Goal: Task Accomplishment & Management: Use online tool/utility

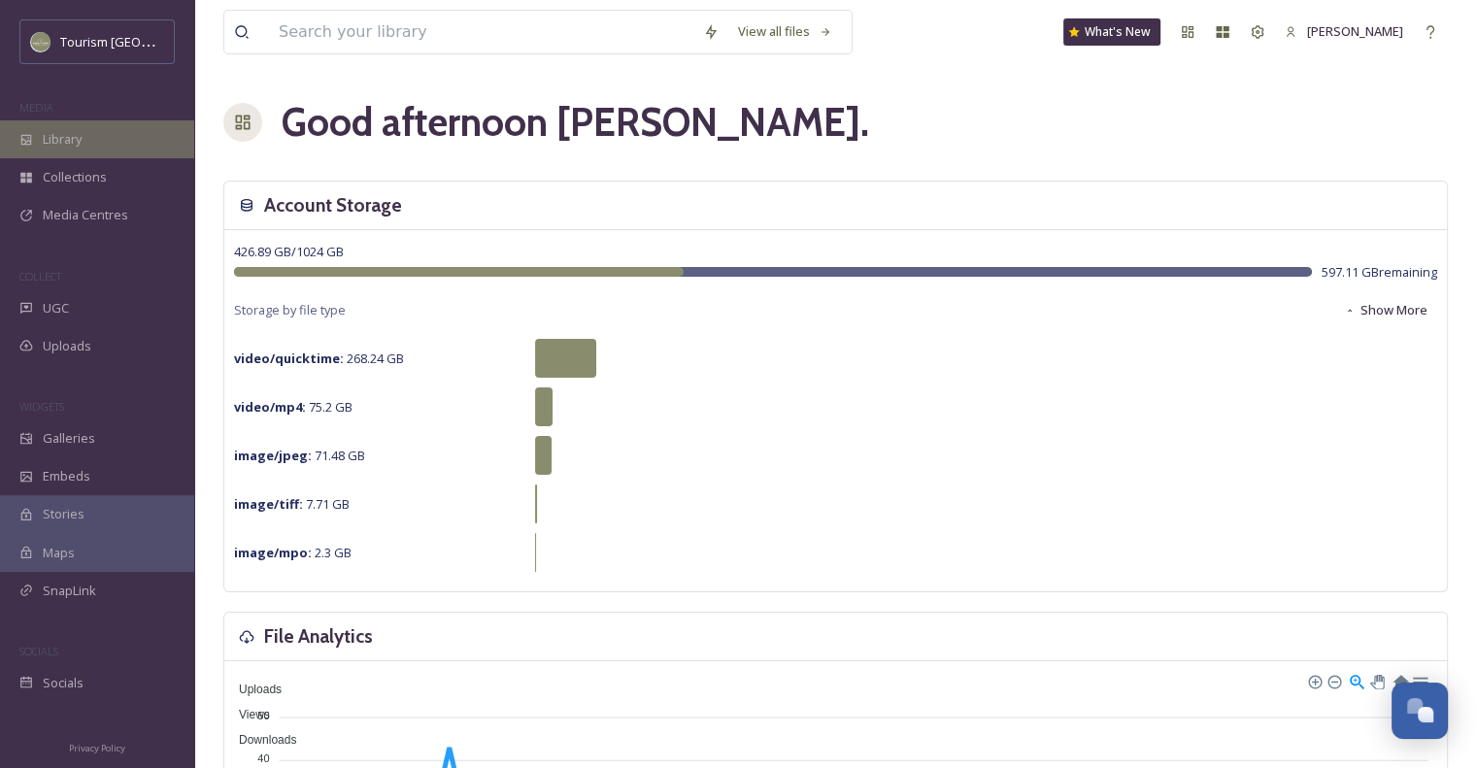
click at [74, 124] on div "Library" at bounding box center [97, 139] width 194 height 38
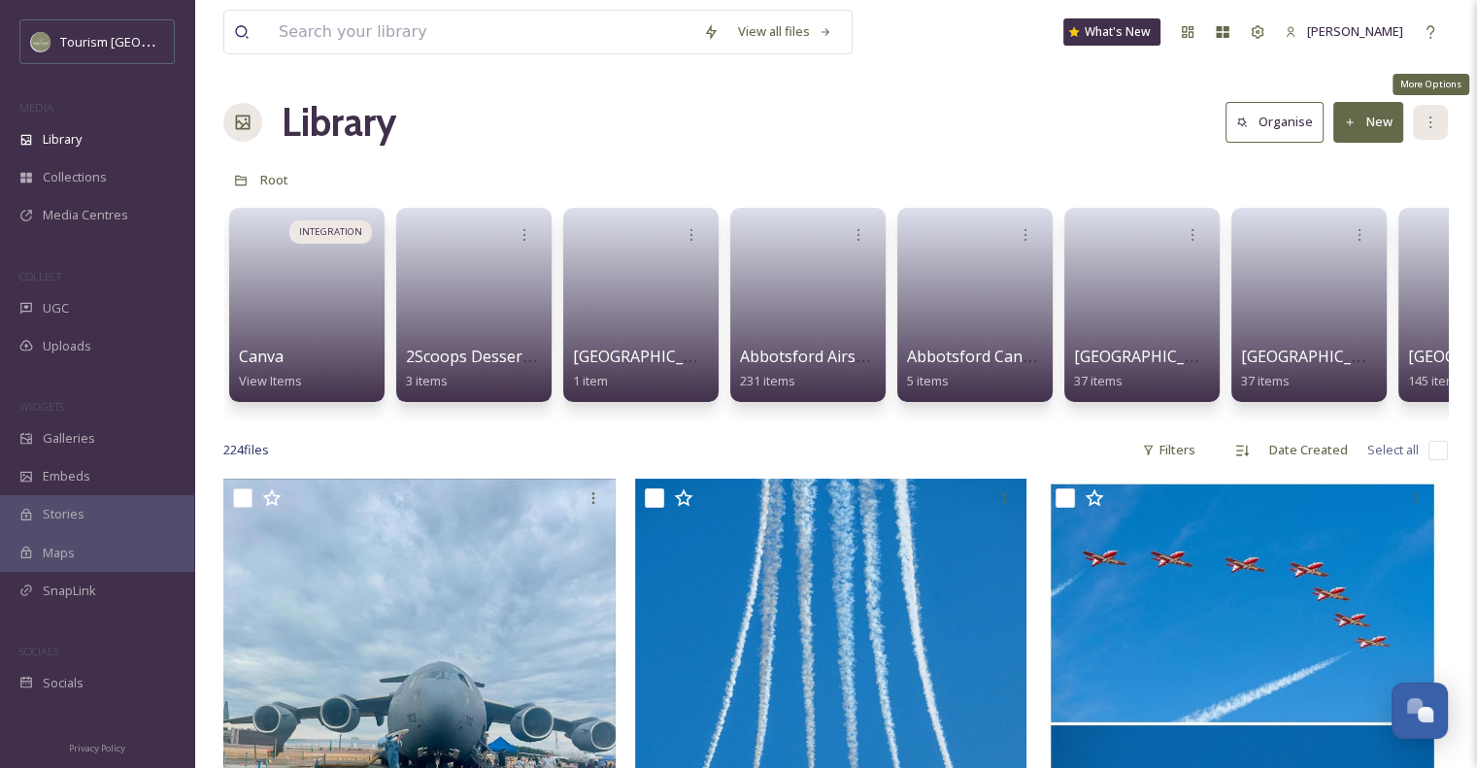
click at [1422, 131] on div "More Options" at bounding box center [1430, 122] width 35 height 35
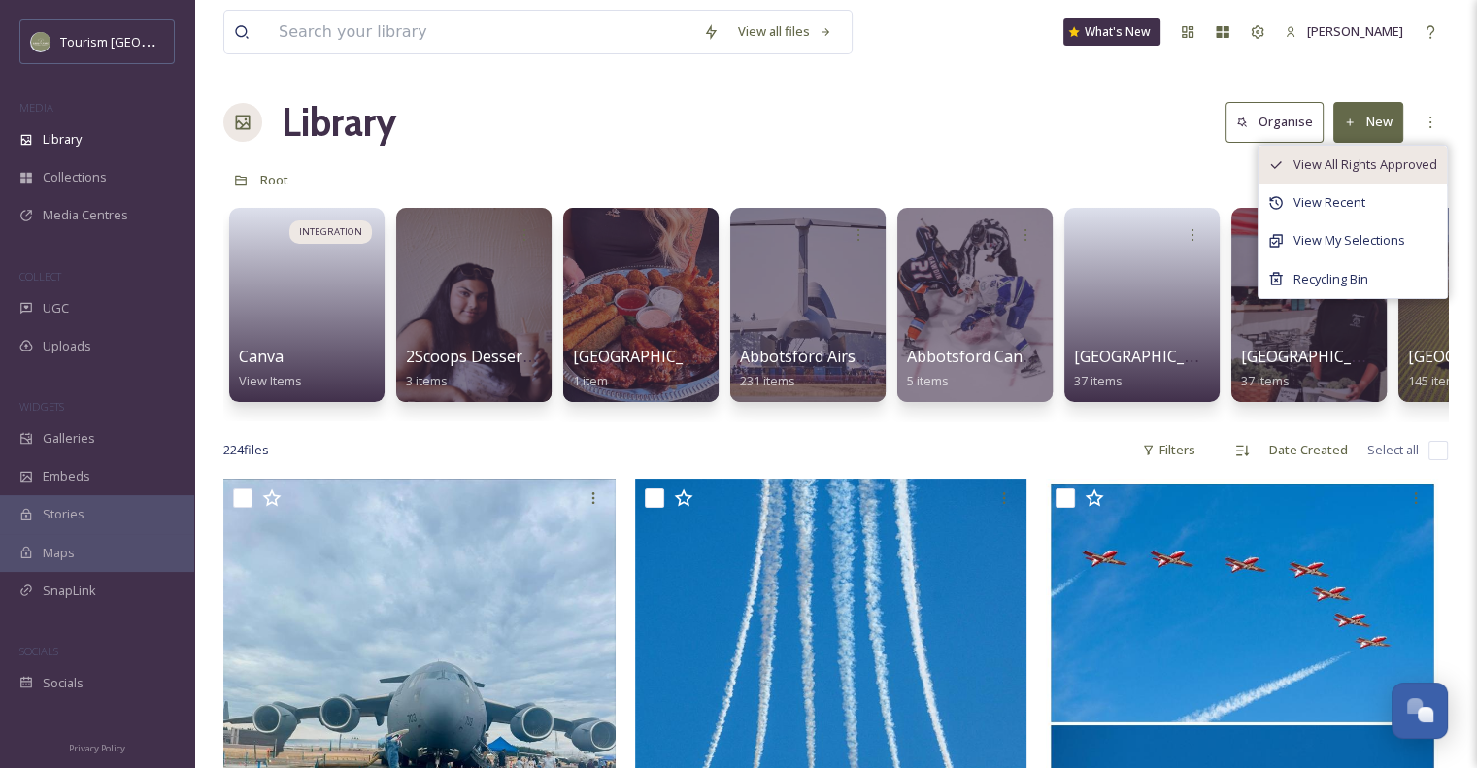
click at [1385, 176] on div "View All Rights Approved" at bounding box center [1353, 165] width 188 height 38
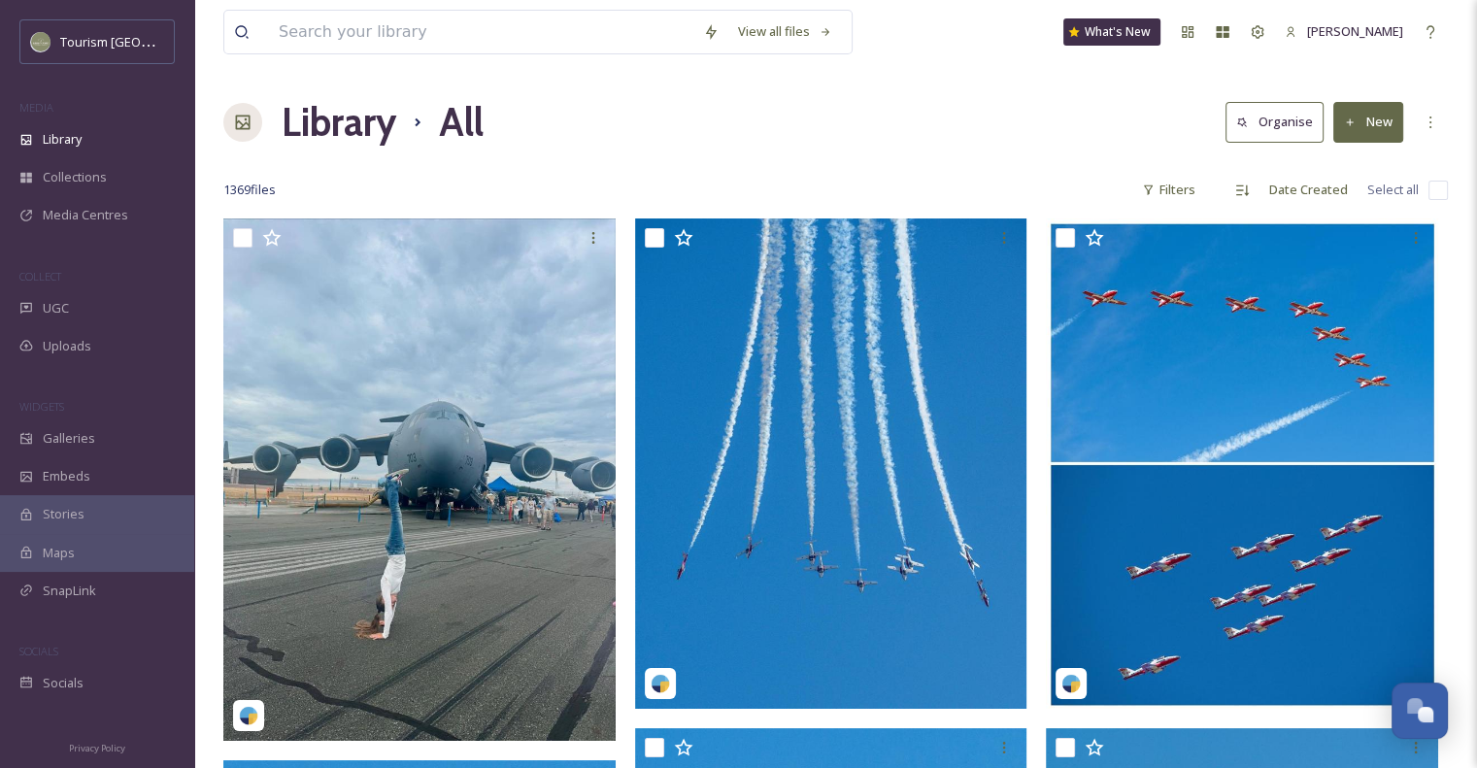
click at [998, 147] on div "Library All Organise New" at bounding box center [835, 122] width 1225 height 58
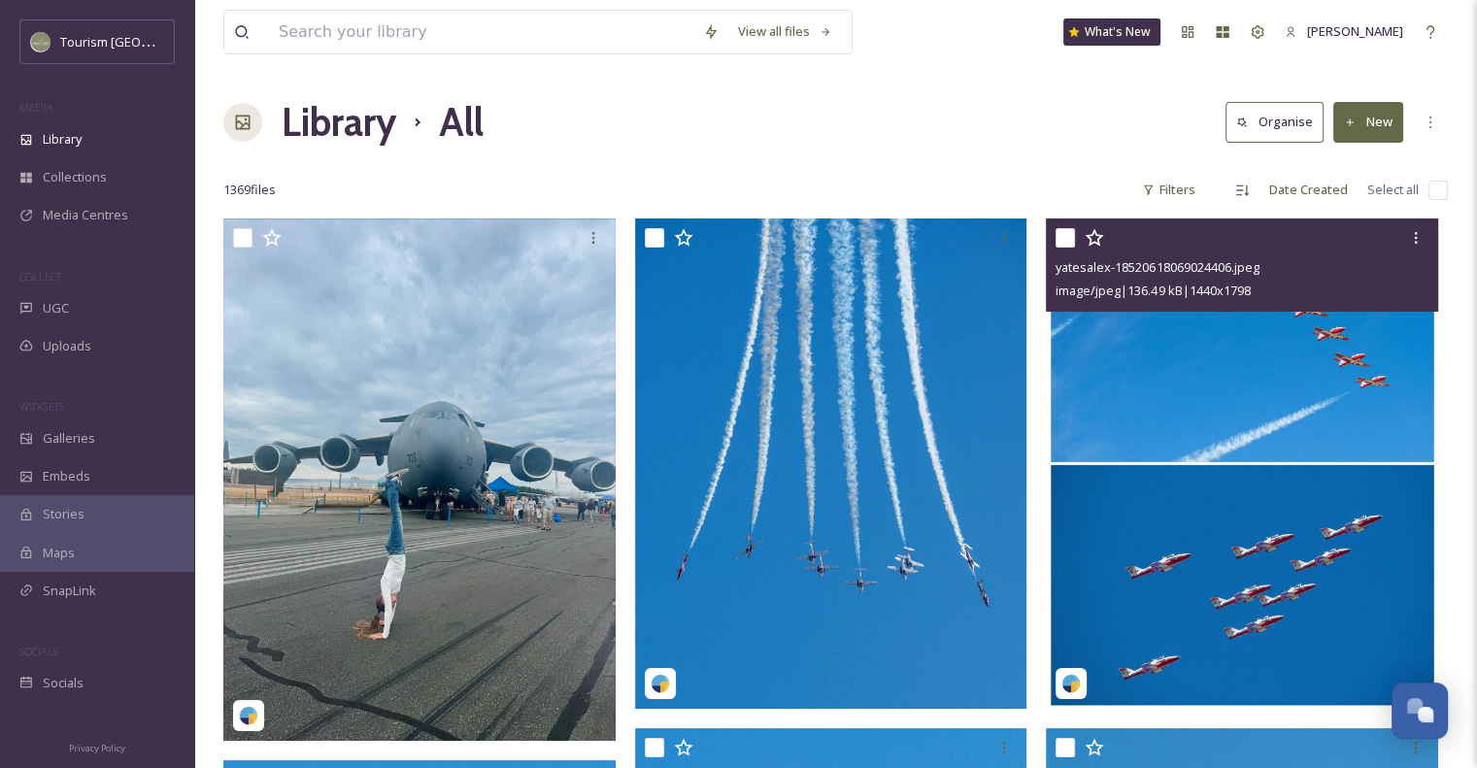
click at [1064, 241] on input "checkbox" at bounding box center [1065, 237] width 19 height 19
checkbox input "true"
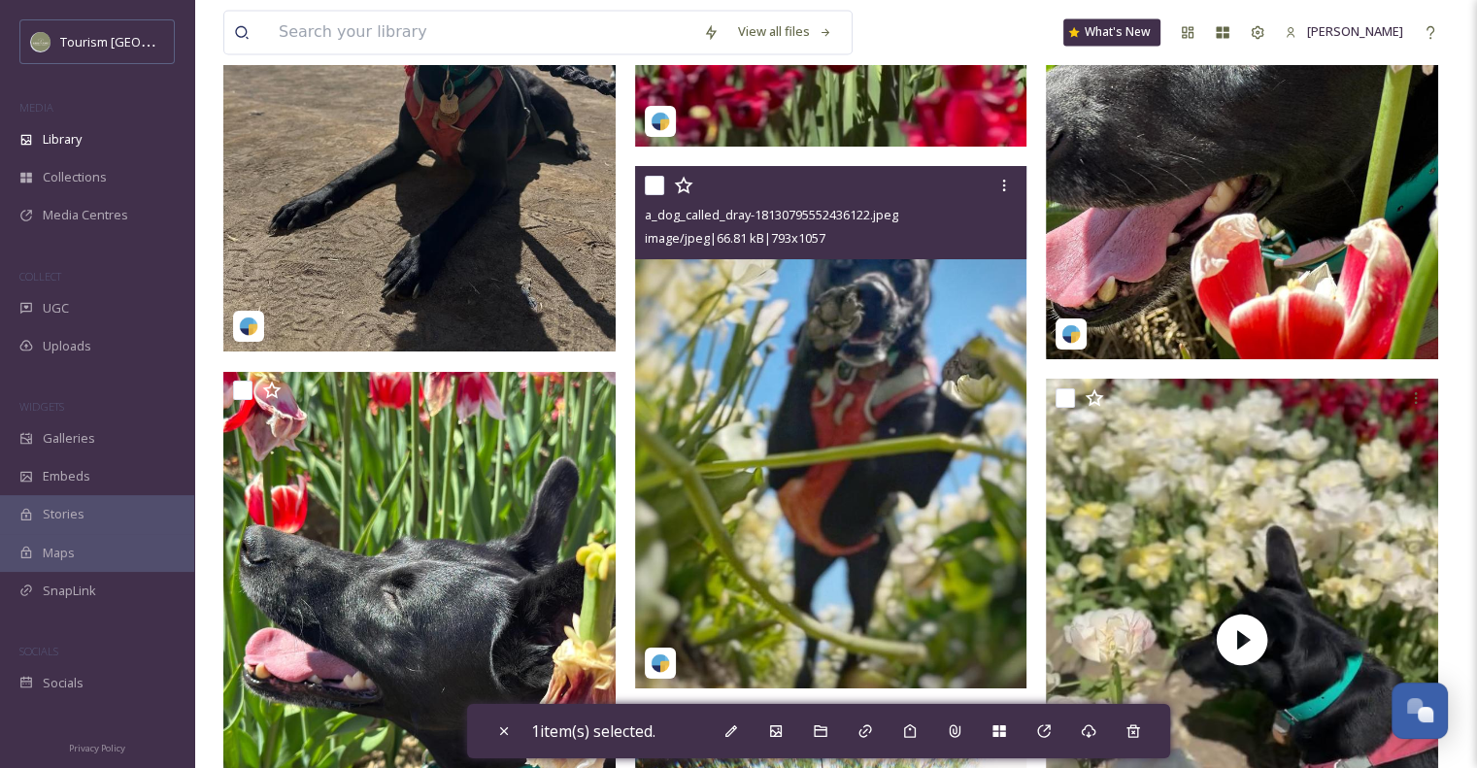
scroll to position [18353, 0]
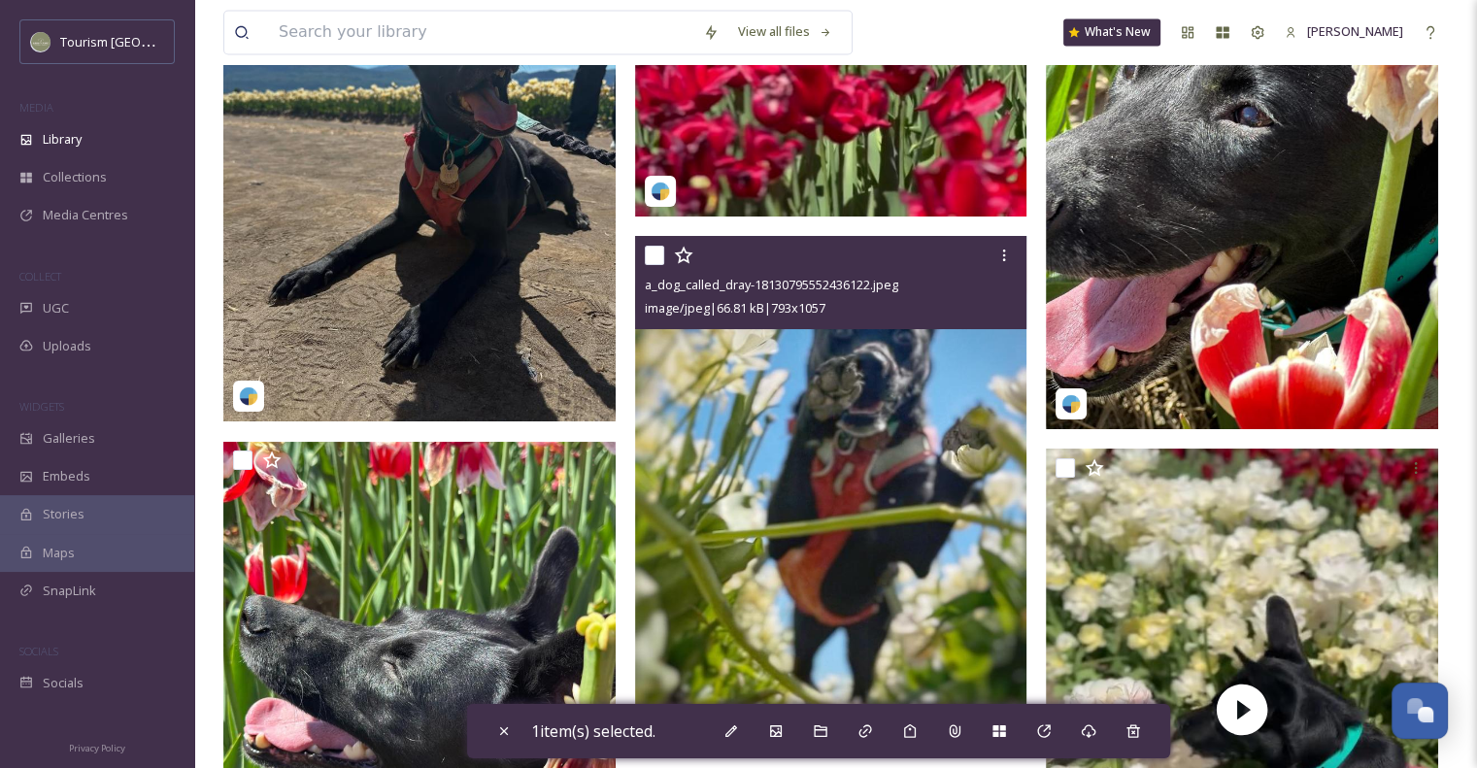
click at [654, 248] on input "checkbox" at bounding box center [654, 255] width 19 height 19
checkbox input "true"
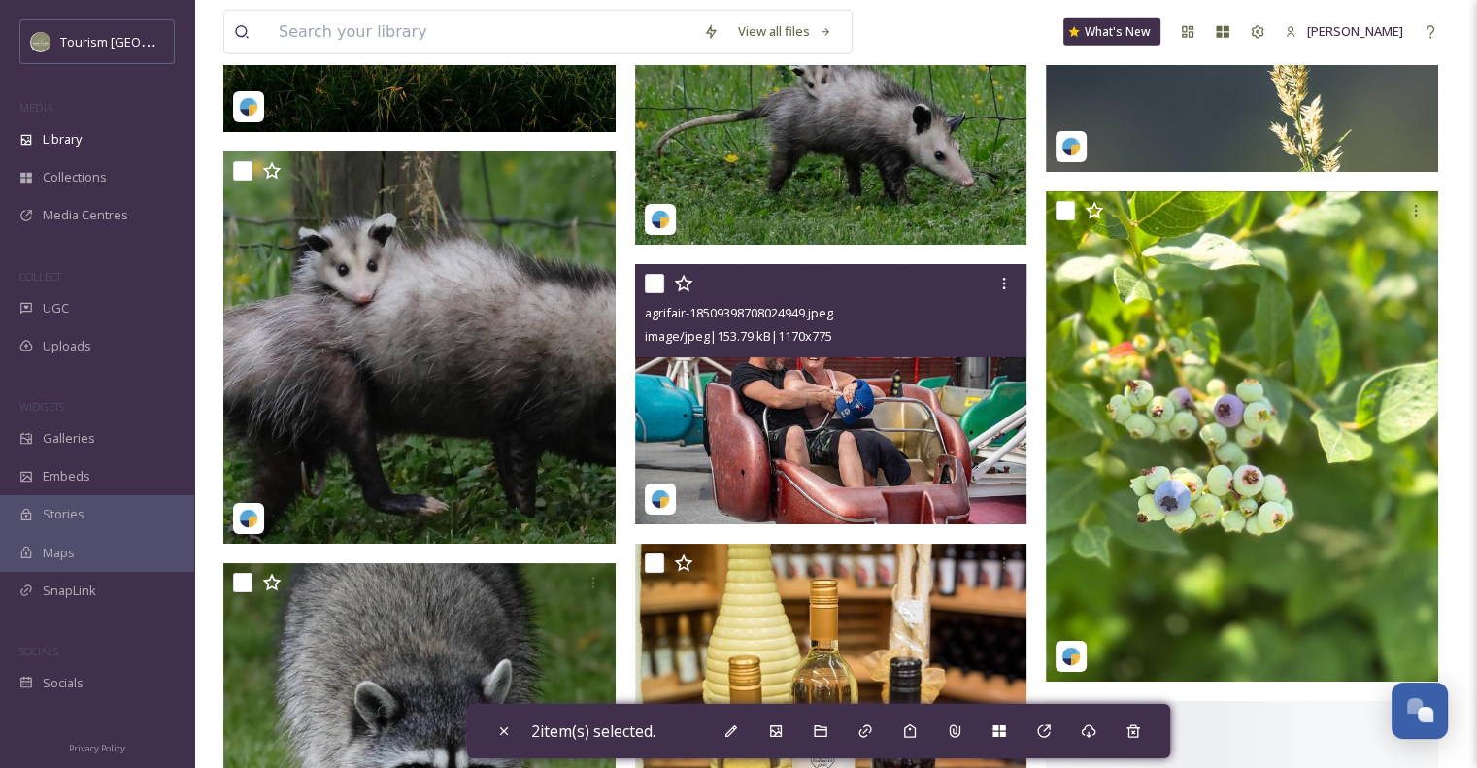
scroll to position [21072, 0]
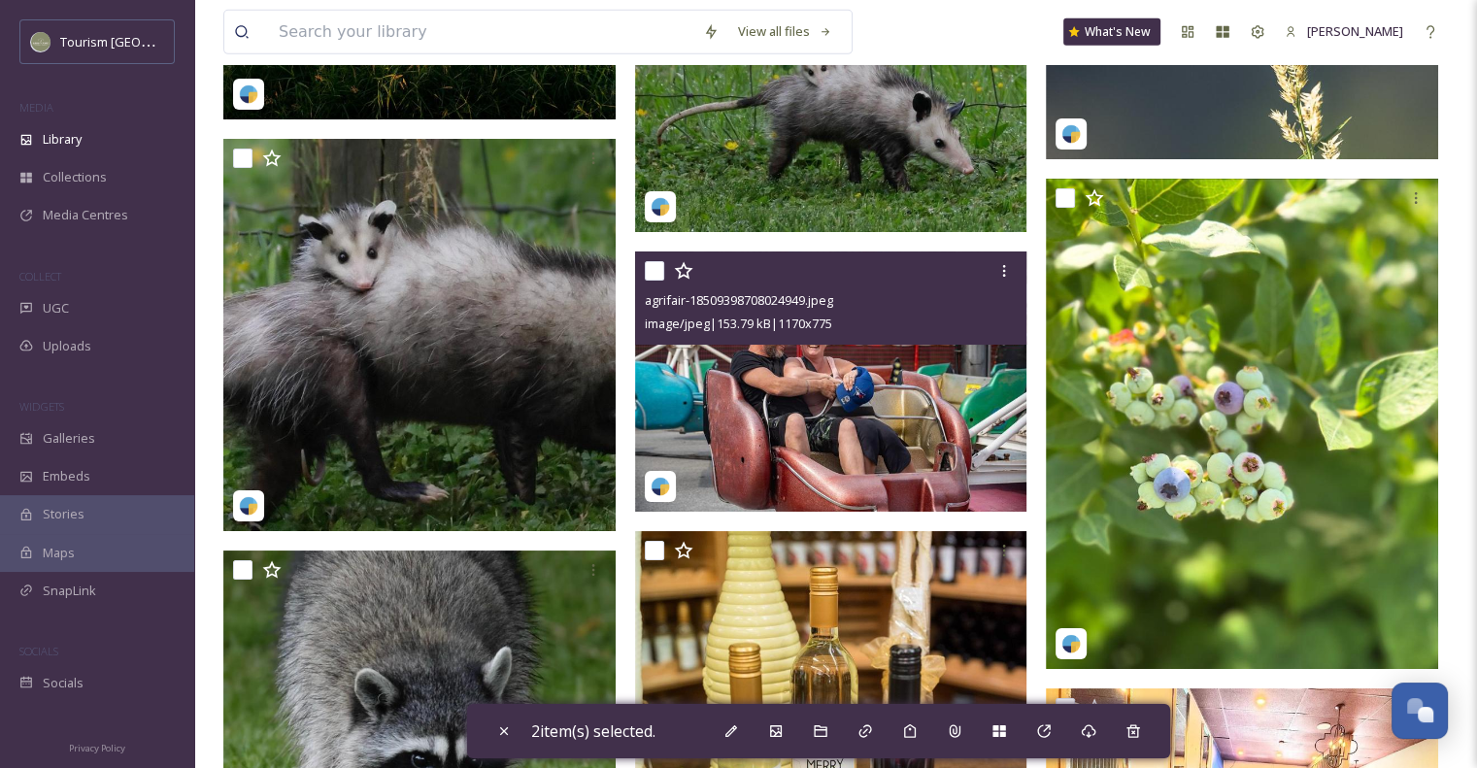
click at [653, 267] on input "checkbox" at bounding box center [654, 270] width 19 height 19
checkbox input "true"
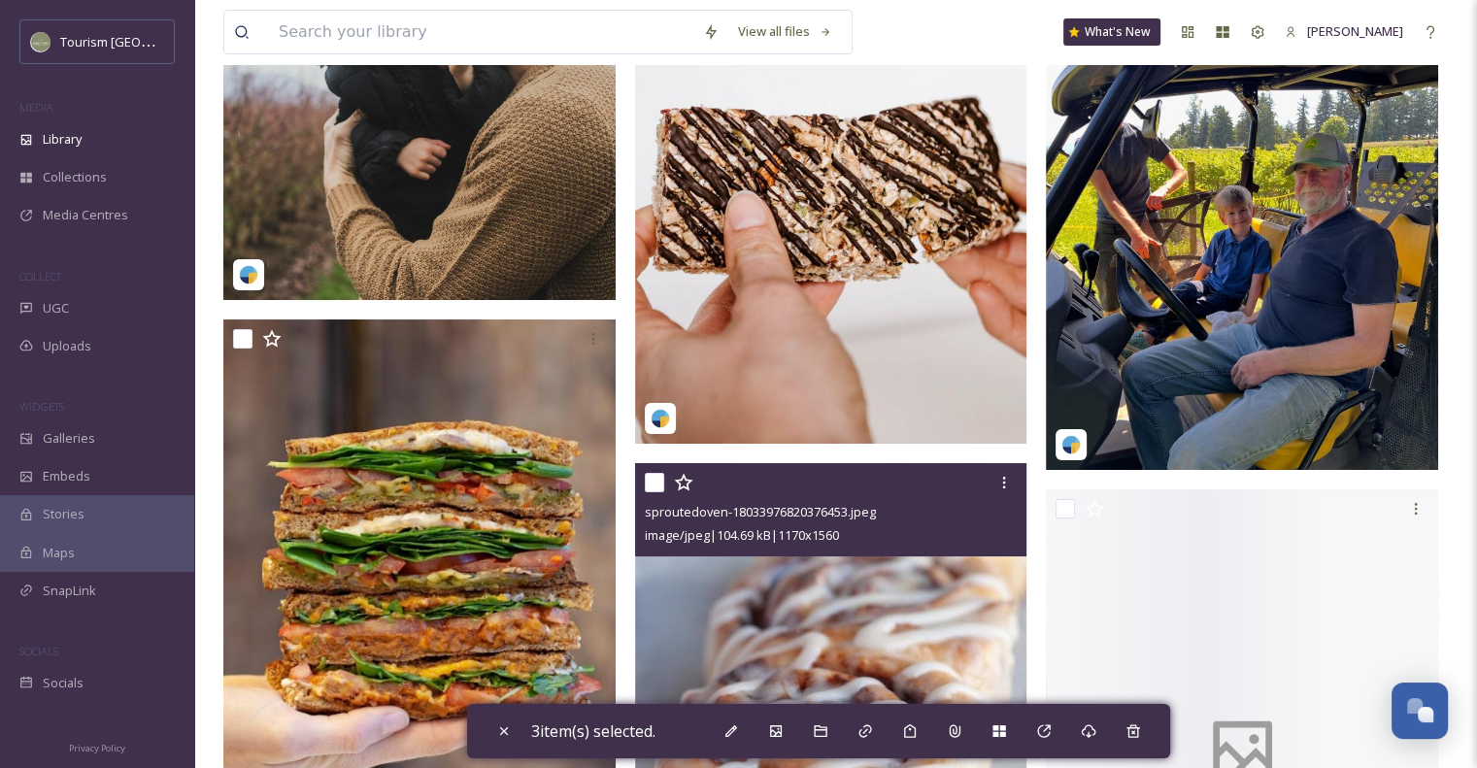
scroll to position [23112, 0]
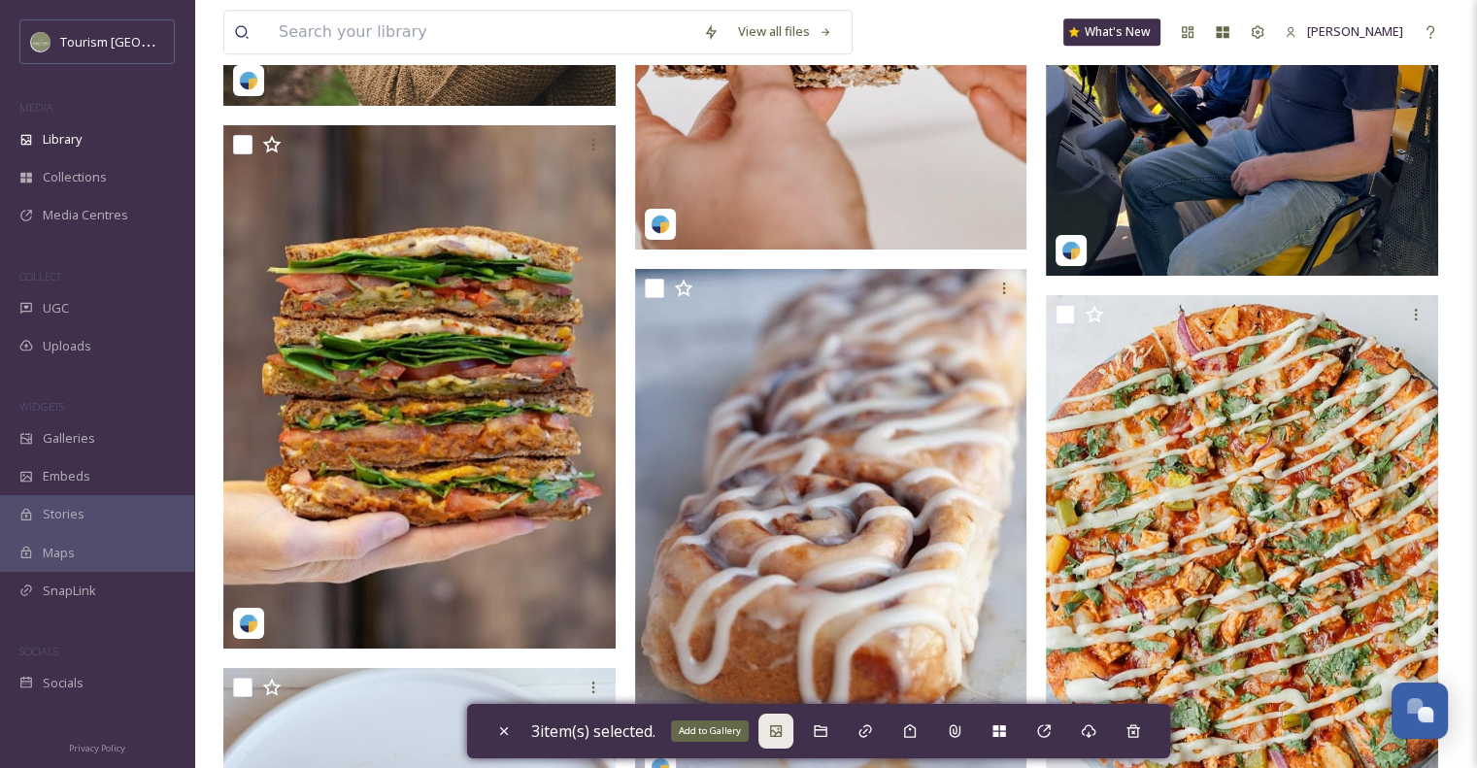
click at [789, 731] on div "Add to Gallery" at bounding box center [775, 731] width 35 height 35
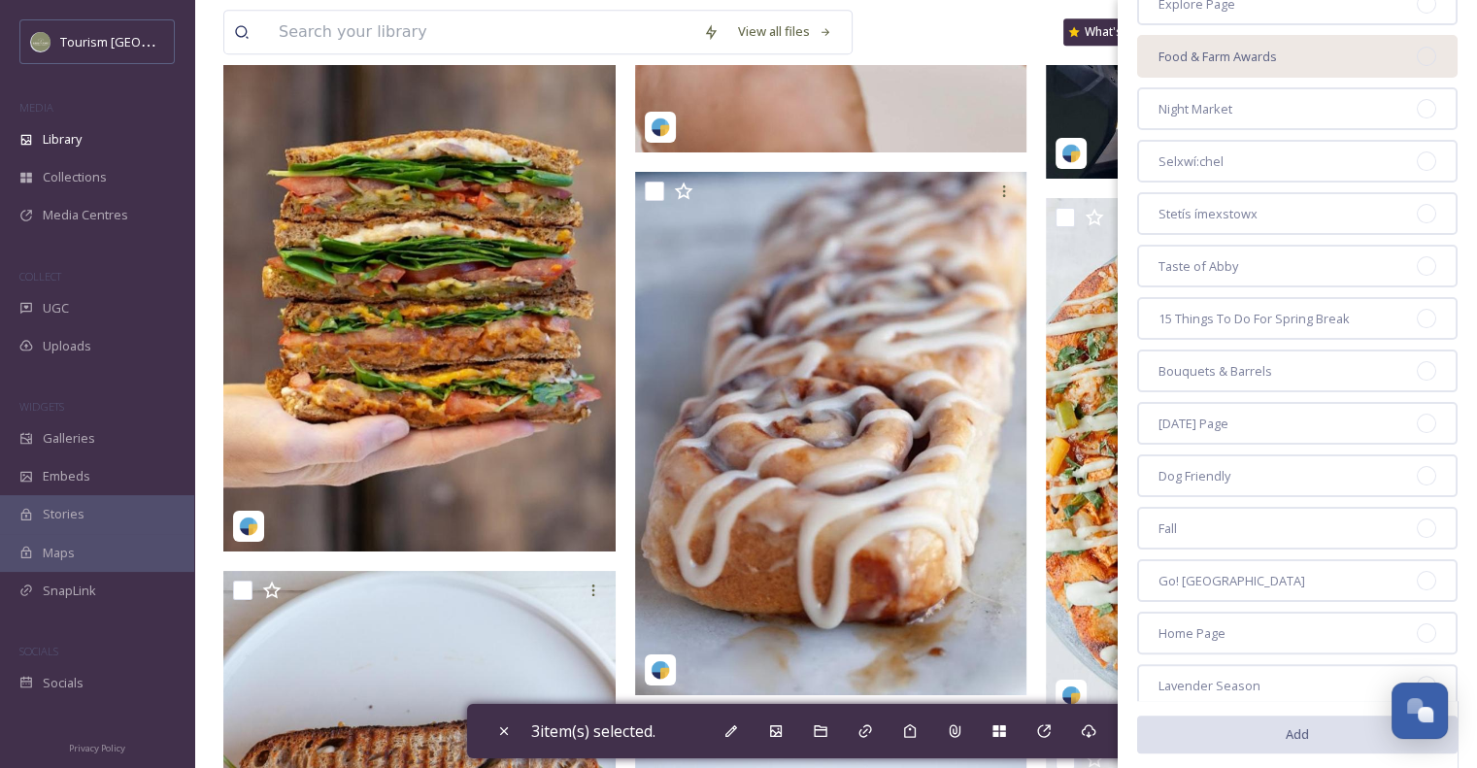
scroll to position [291, 0]
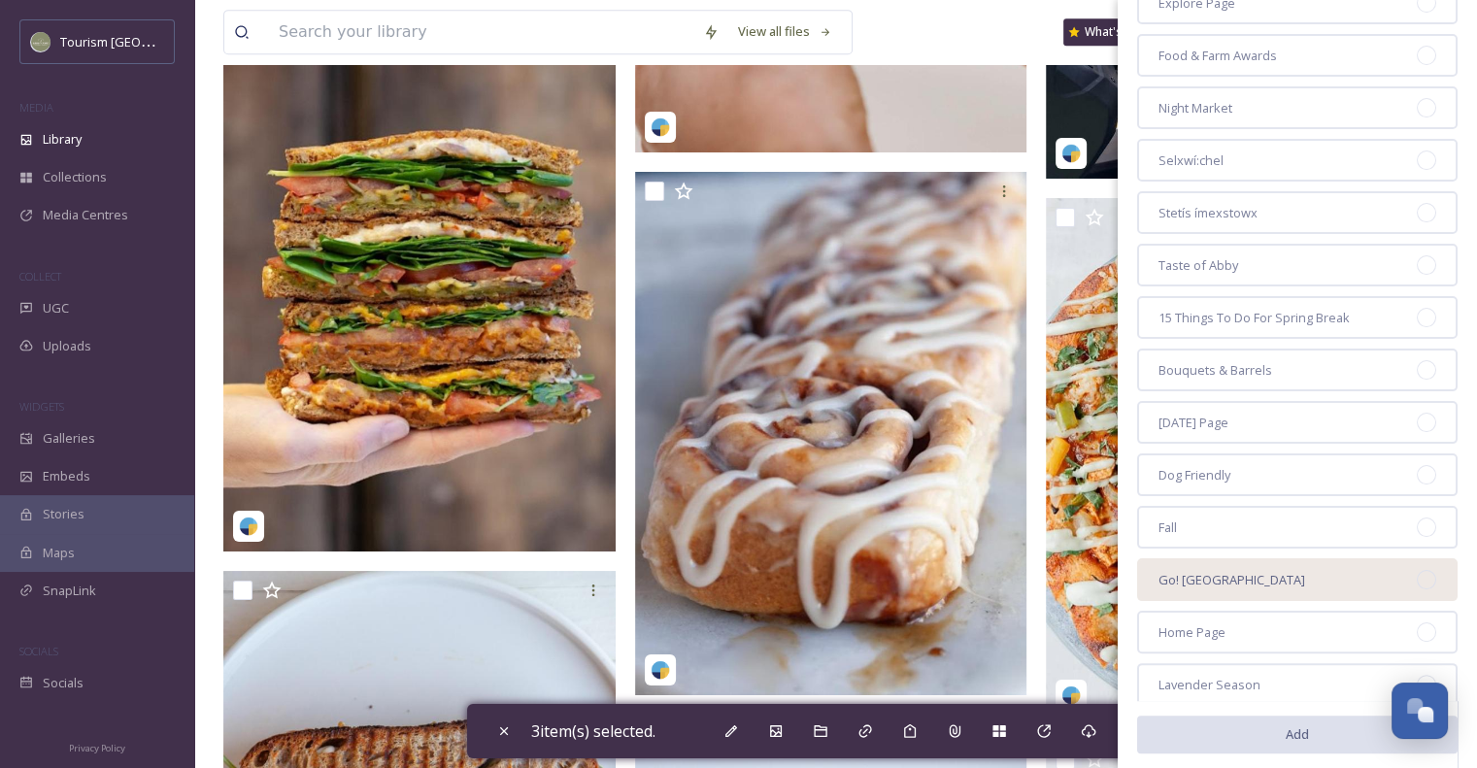
click at [1230, 571] on span "Go! [GEOGRAPHIC_DATA]" at bounding box center [1231, 580] width 147 height 18
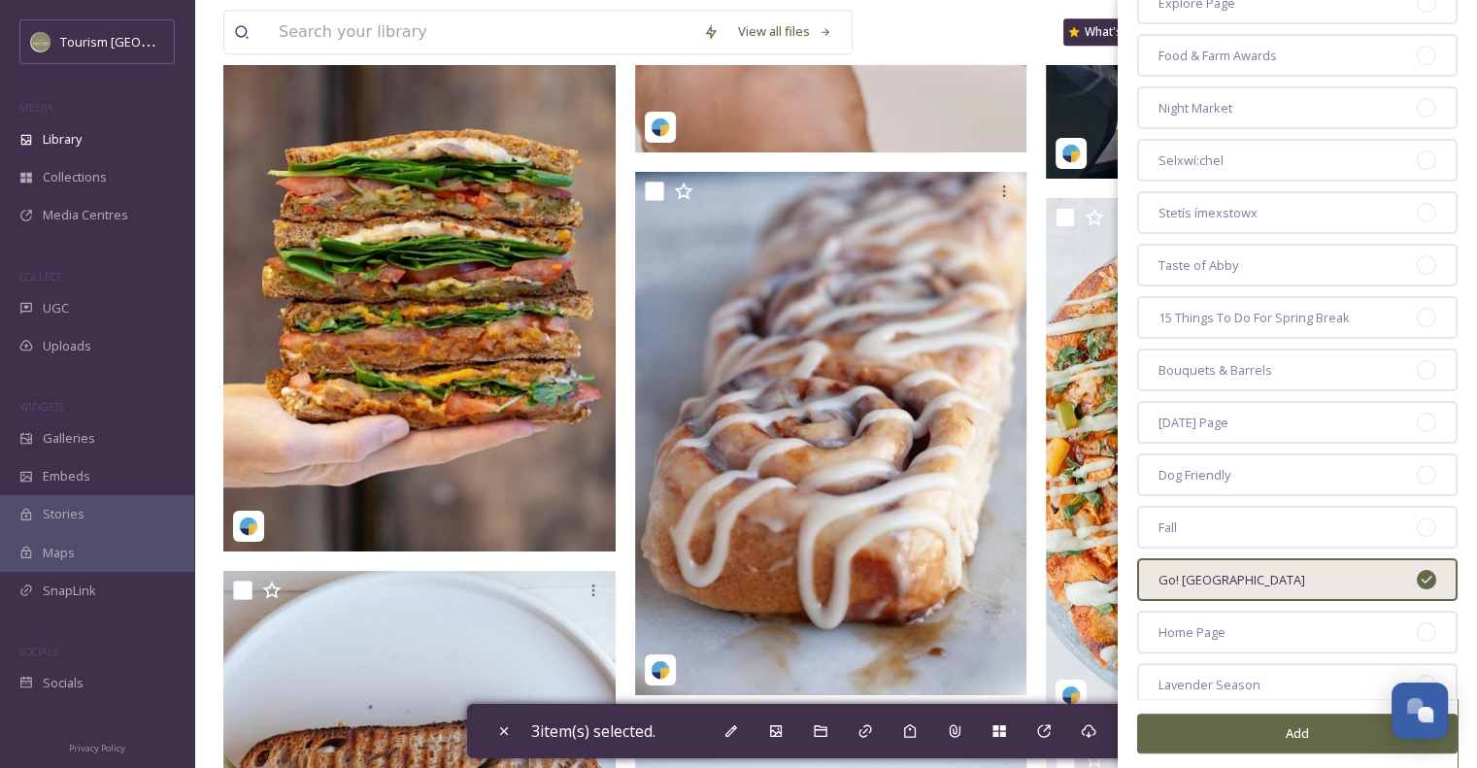
click at [1259, 740] on button "Add" at bounding box center [1297, 734] width 320 height 40
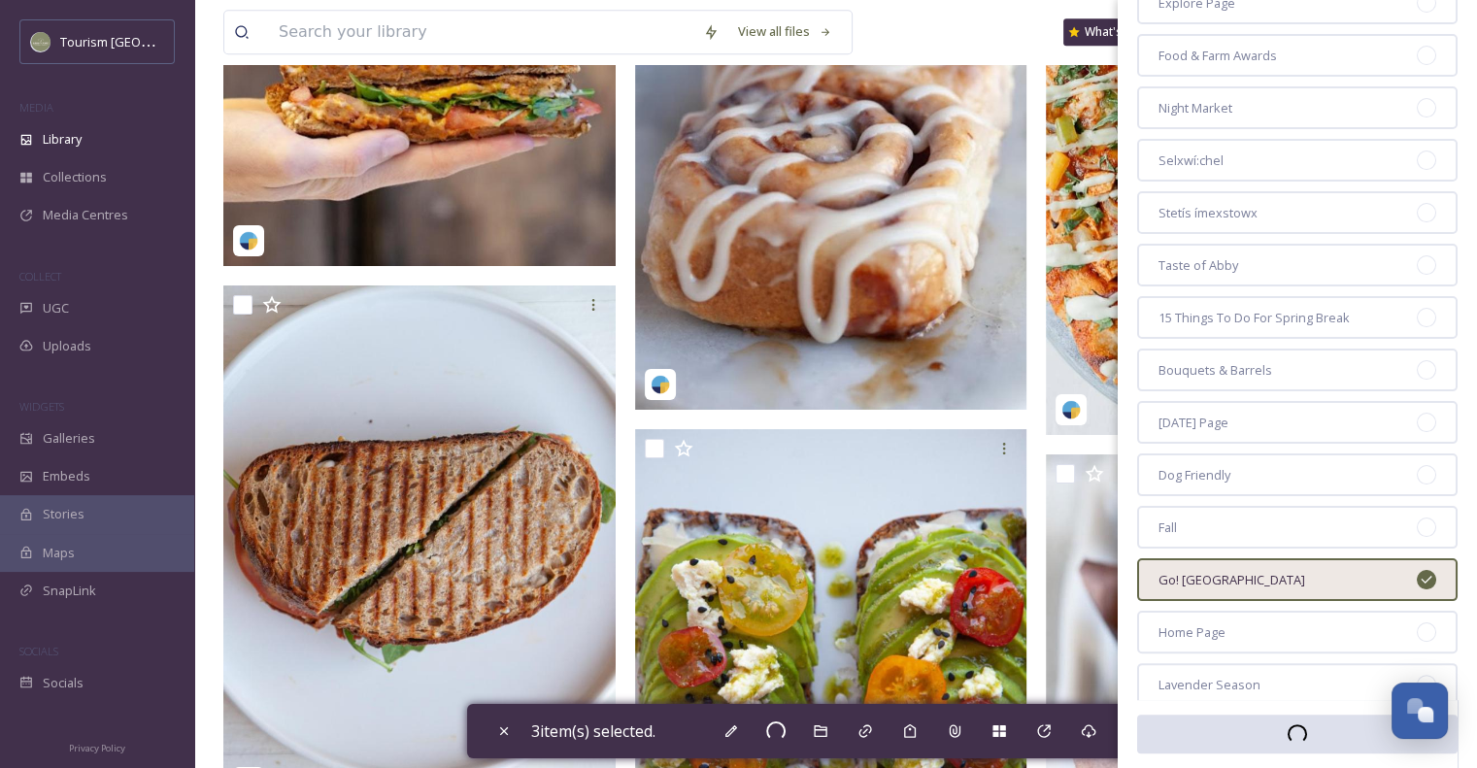
scroll to position [23500, 0]
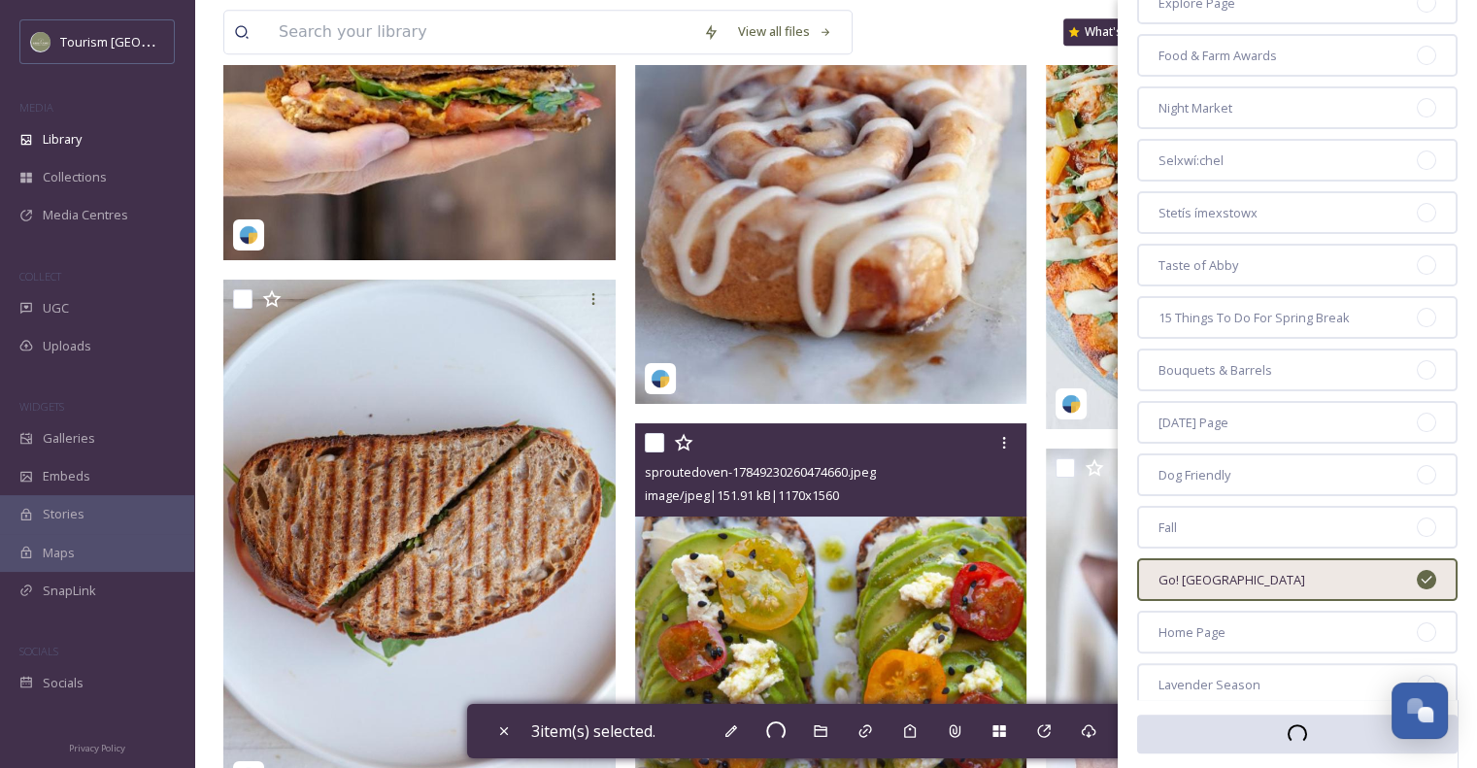
checkbox input "false"
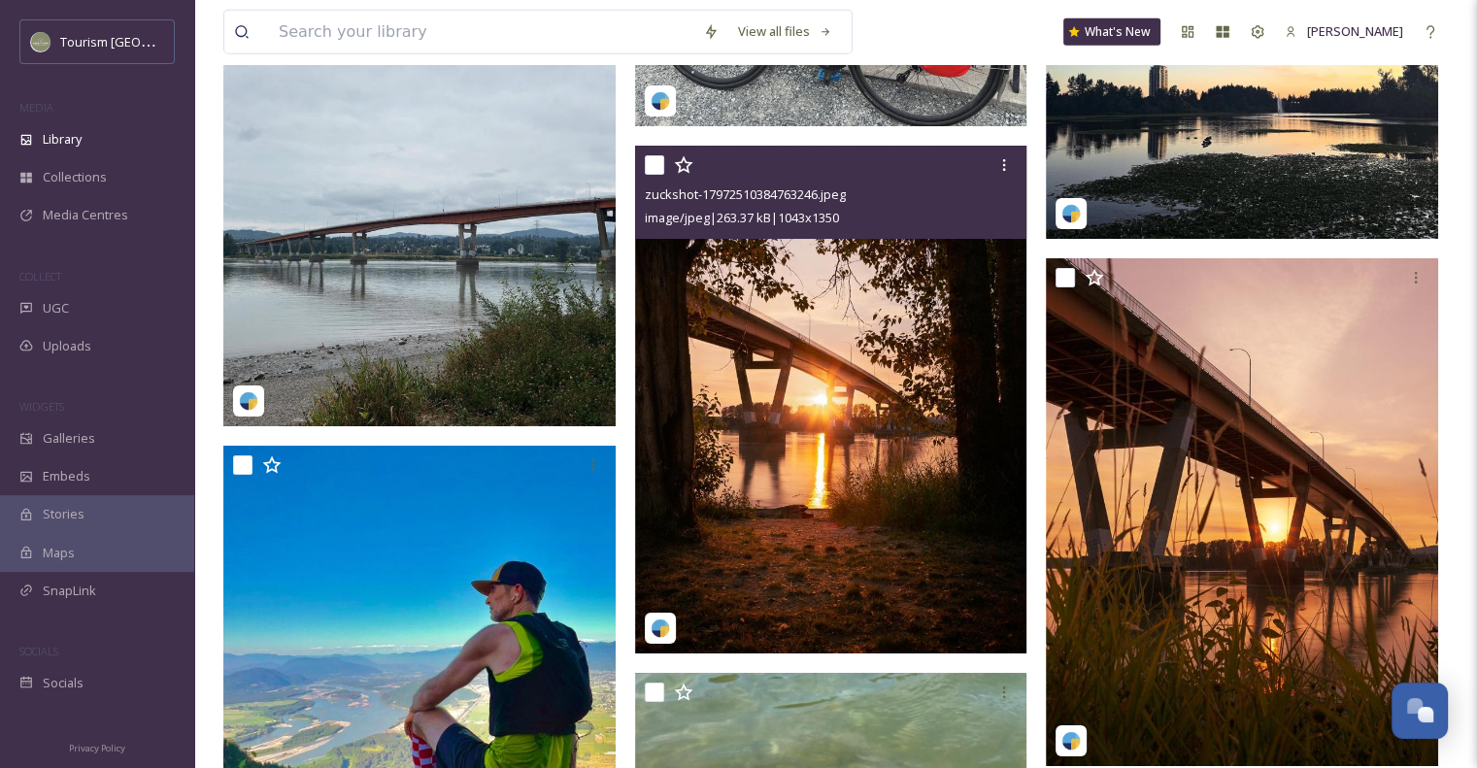
scroll to position [5924, 0]
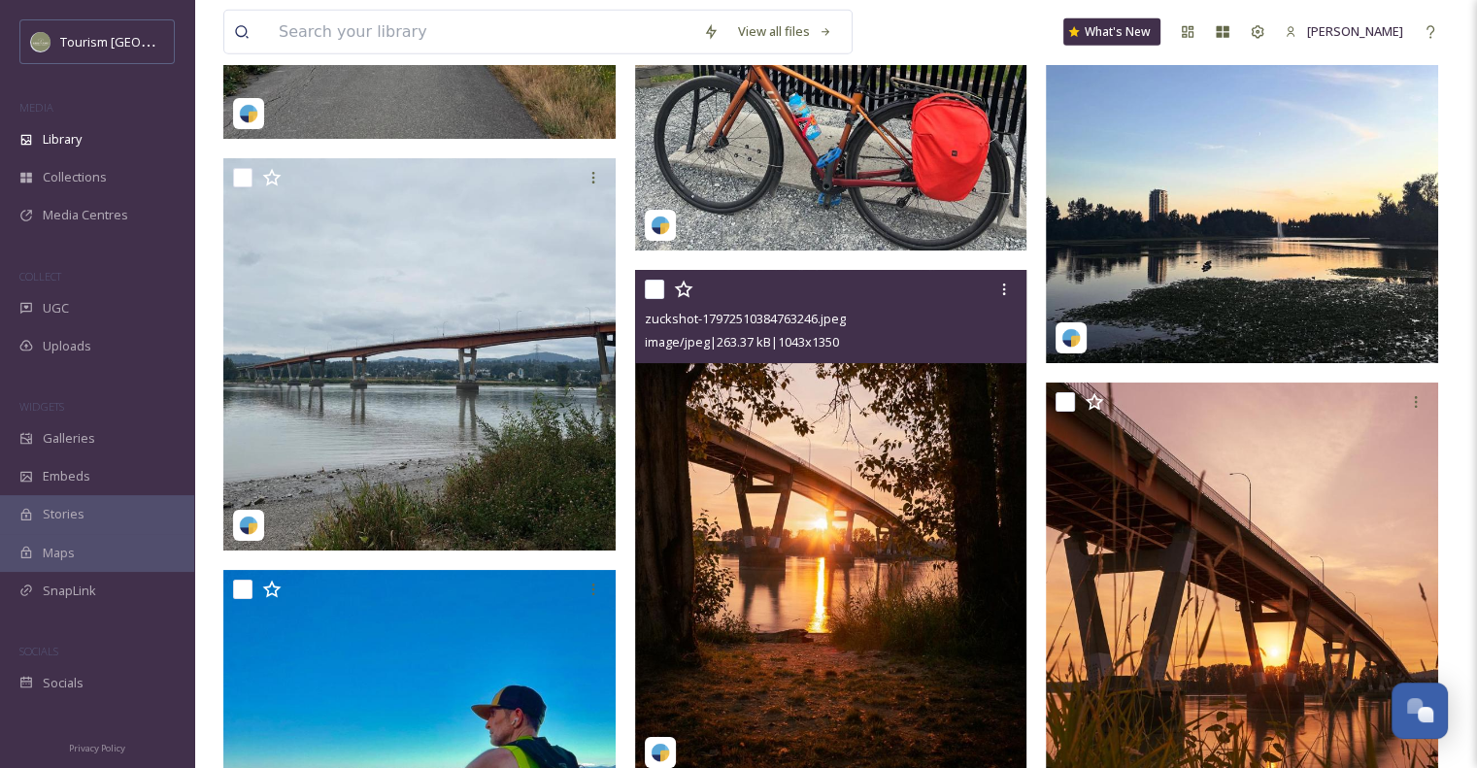
click at [661, 293] on input "checkbox" at bounding box center [654, 289] width 19 height 19
checkbox input "true"
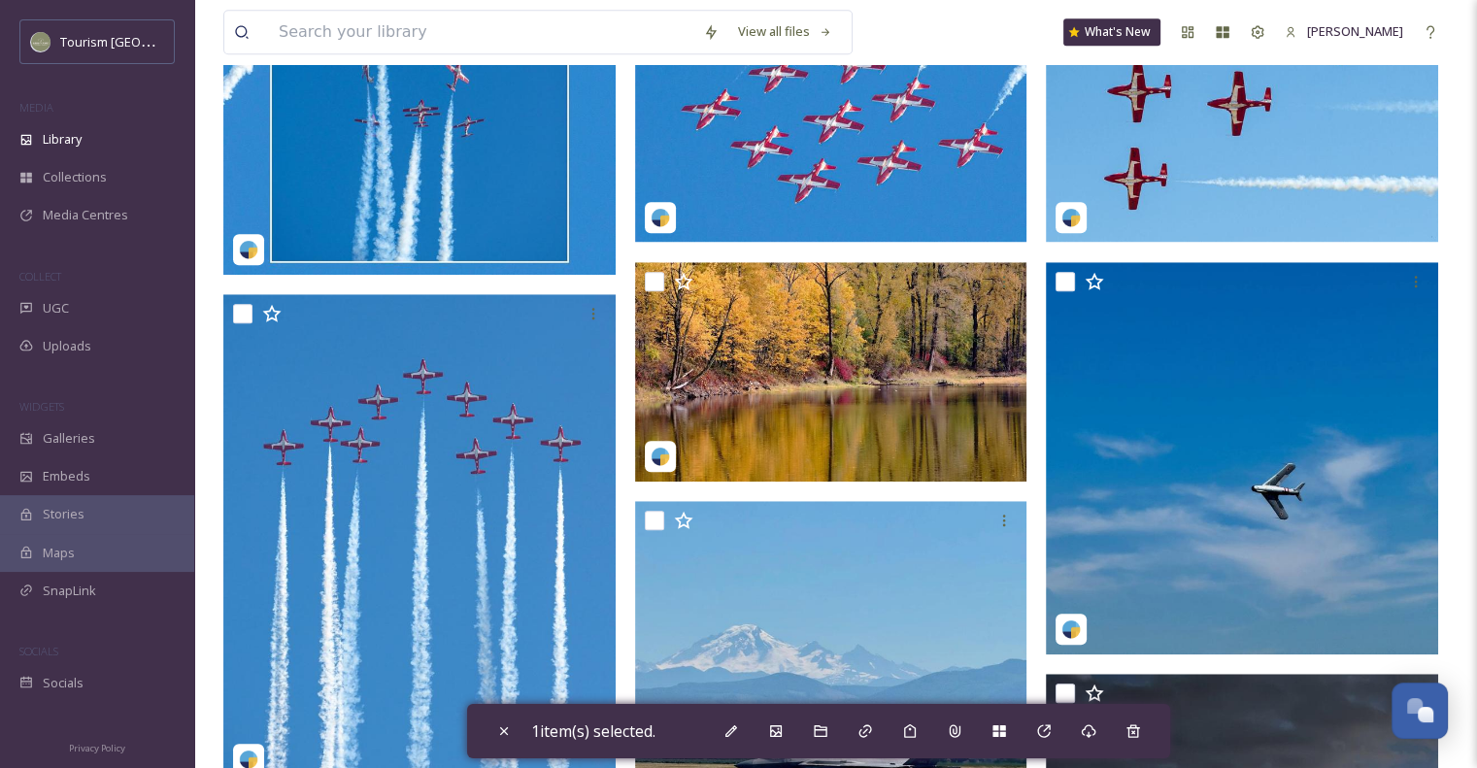
scroll to position [1360, 0]
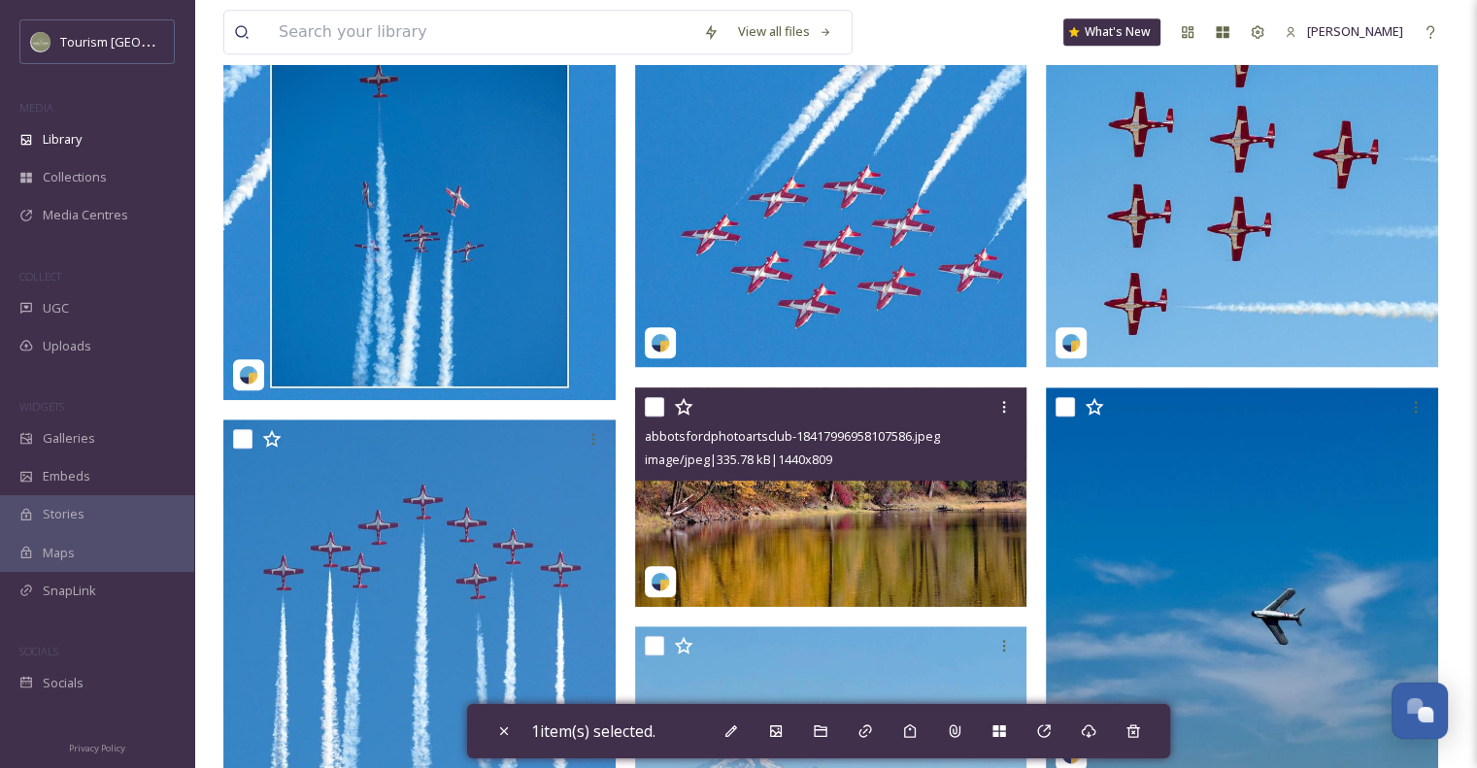
click at [656, 405] on input "checkbox" at bounding box center [654, 406] width 19 height 19
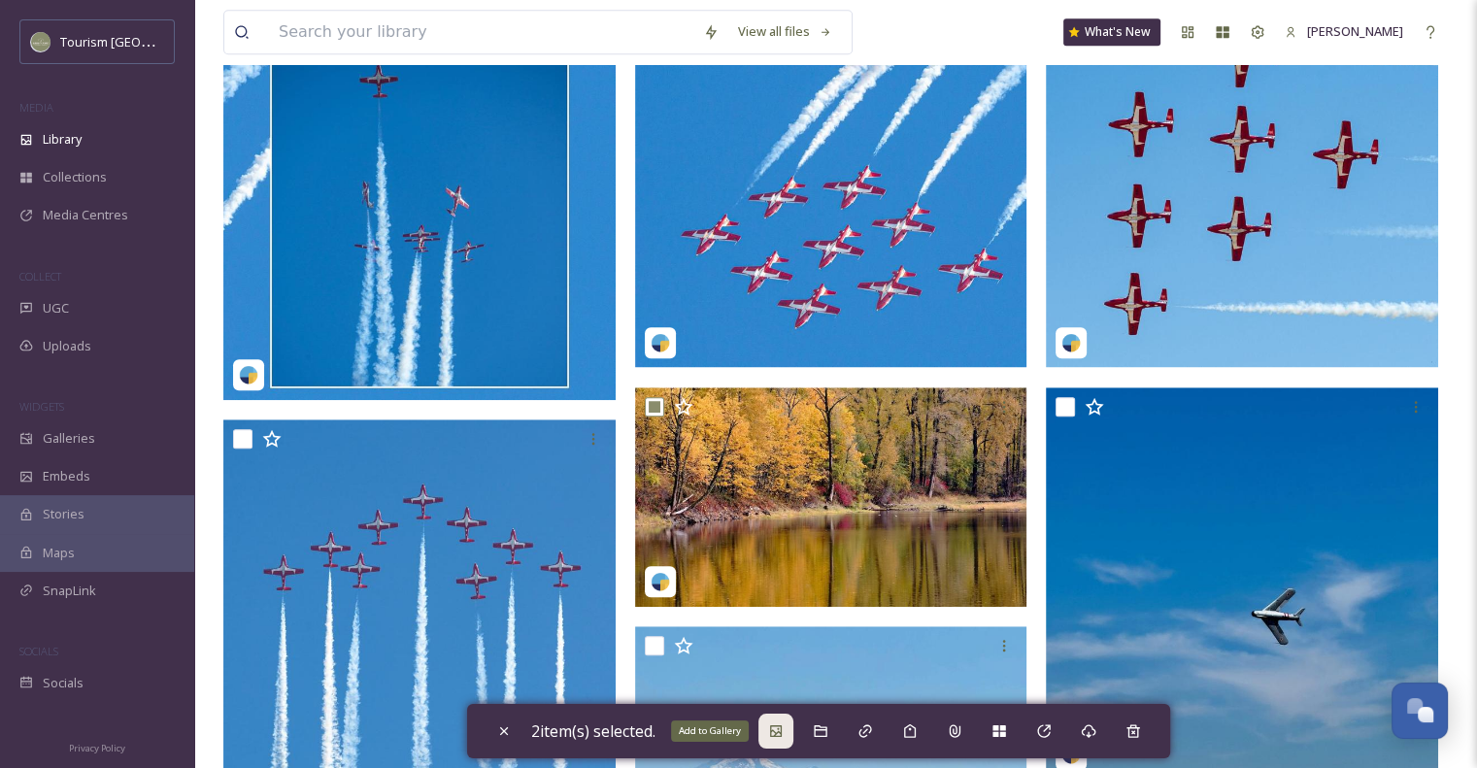
click at [781, 746] on div "Add to Gallery" at bounding box center [775, 731] width 35 height 35
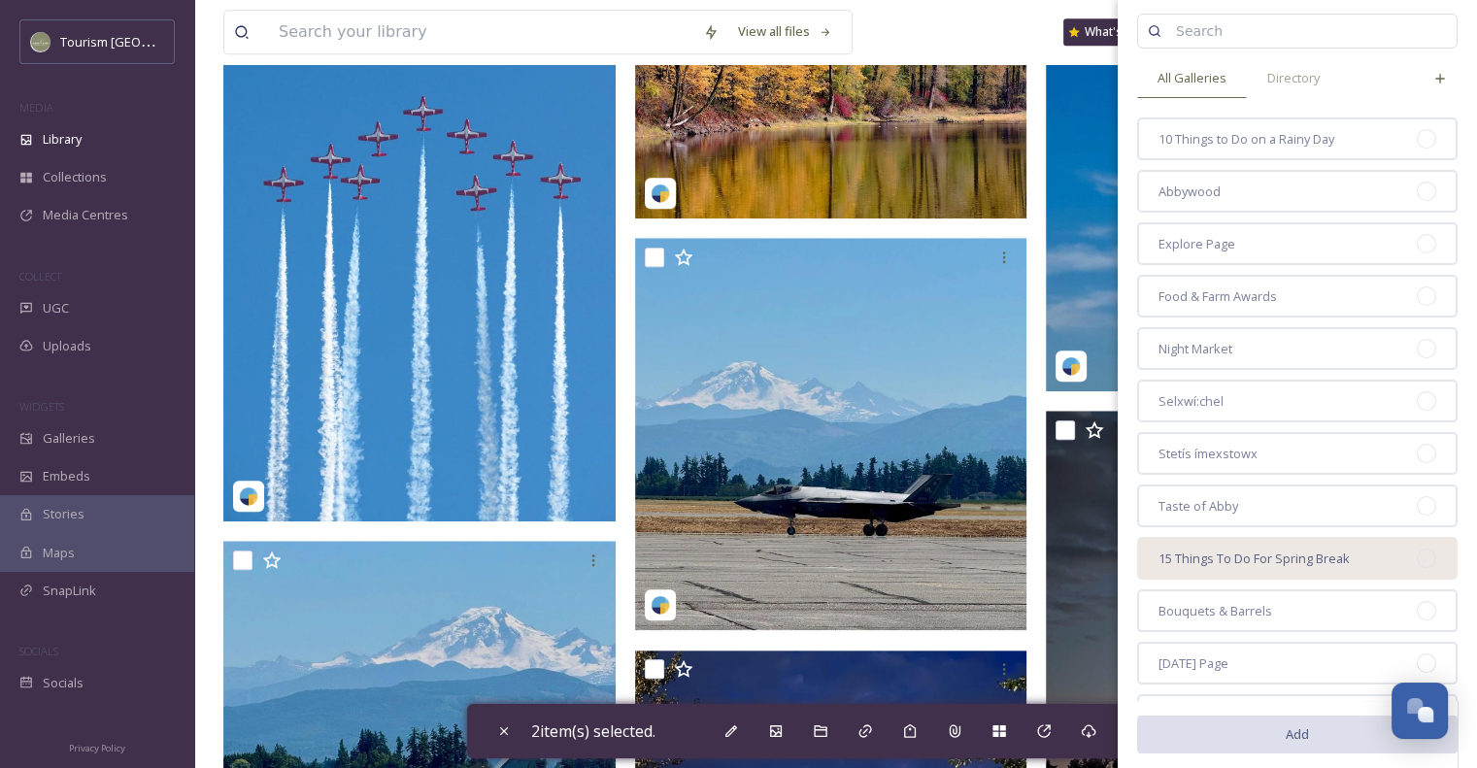
scroll to position [0, 0]
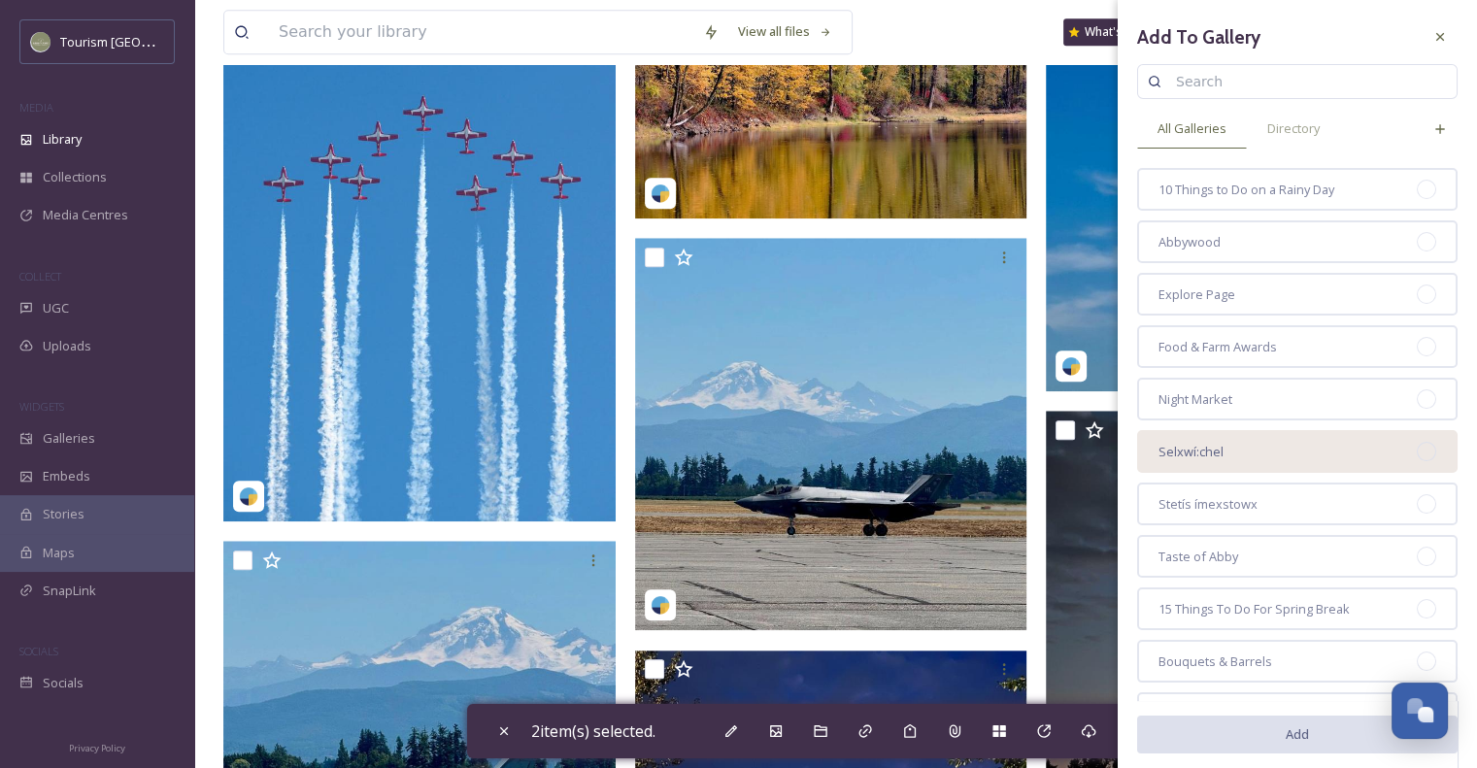
click at [1266, 465] on div "Selxwí:chel" at bounding box center [1297, 451] width 320 height 43
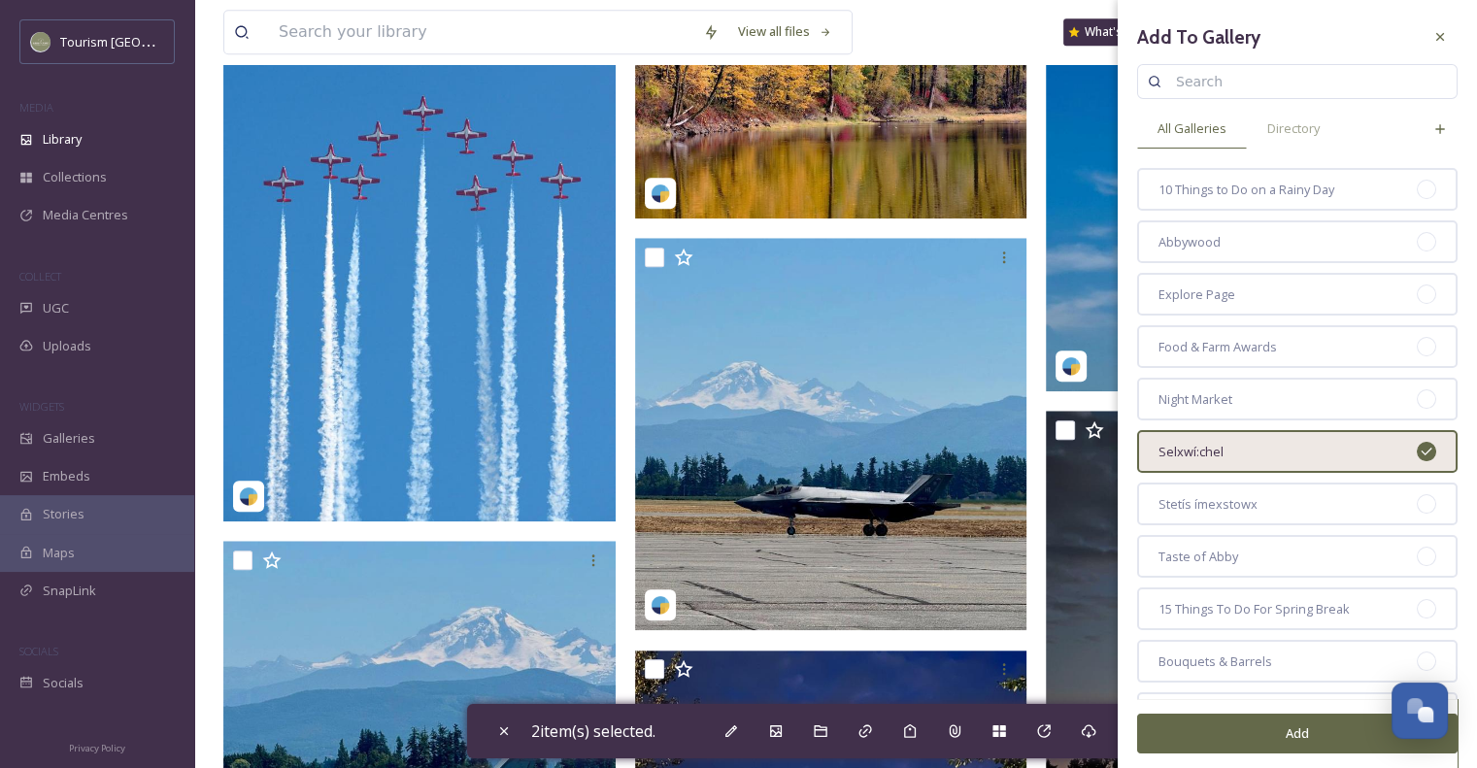
click at [1218, 725] on button "Add" at bounding box center [1297, 734] width 320 height 40
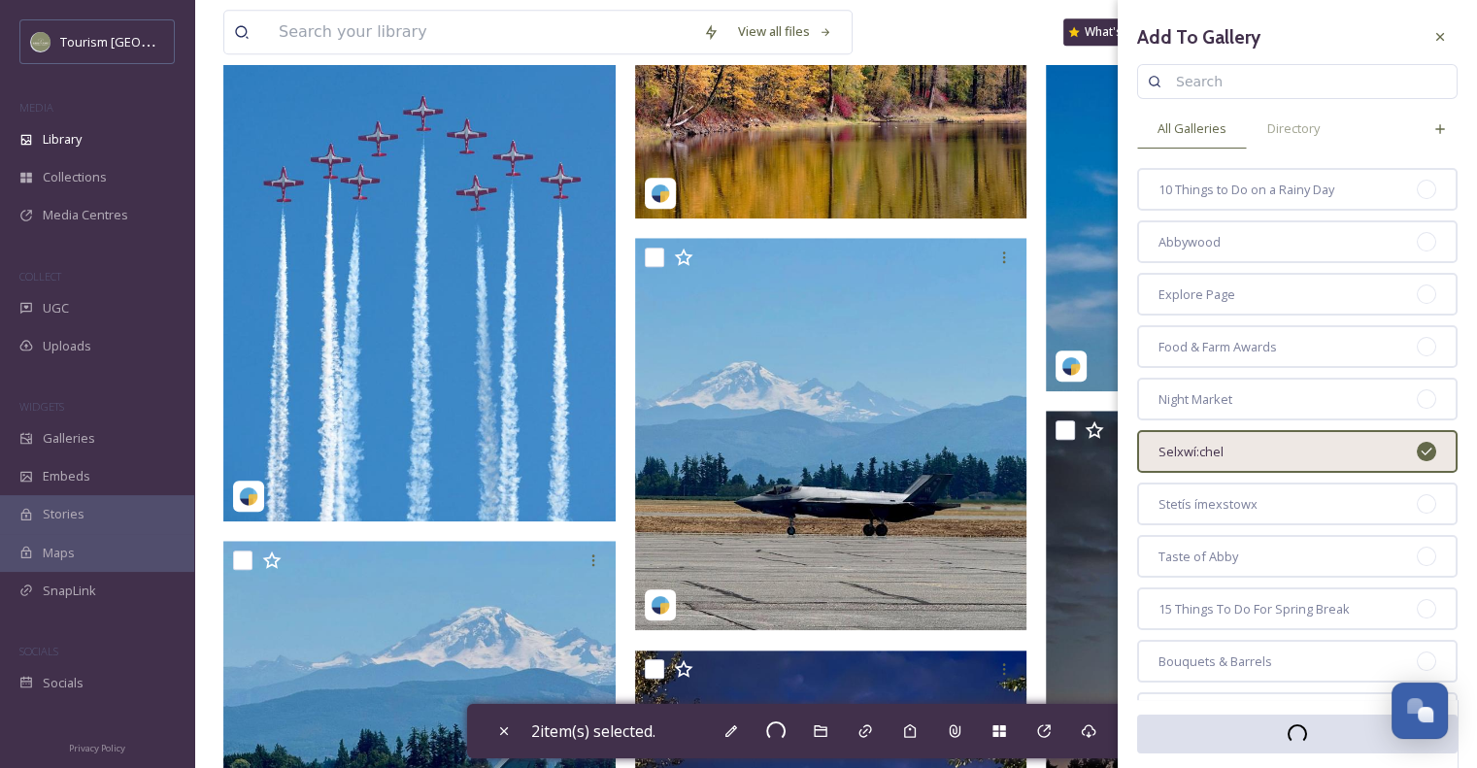
checkbox input "false"
